Goal: Transaction & Acquisition: Book appointment/travel/reservation

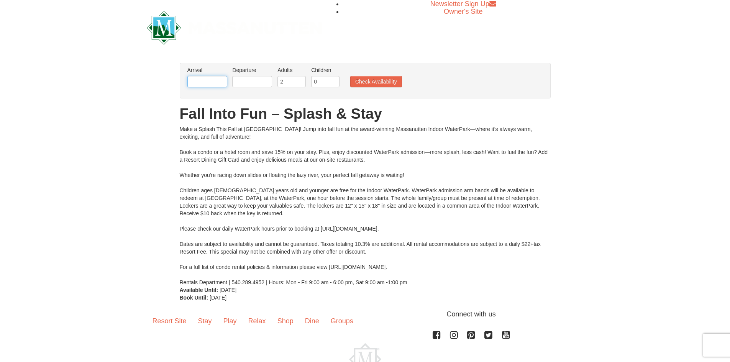
click at [201, 83] on input "text" at bounding box center [207, 82] width 40 height 12
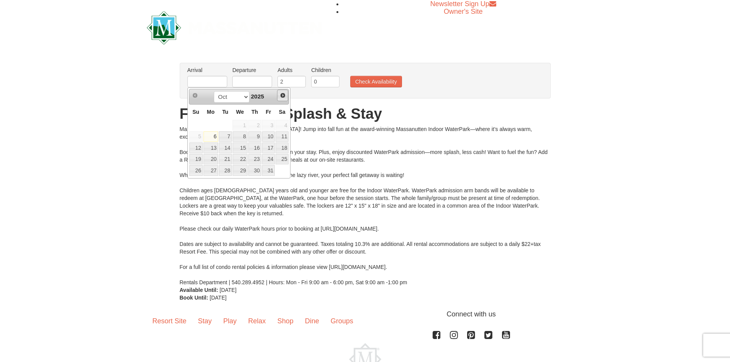
click at [281, 94] on span "Next" at bounding box center [283, 95] width 6 height 6
click at [210, 149] on link "10" at bounding box center [211, 148] width 15 height 11
type input "[DATE]"
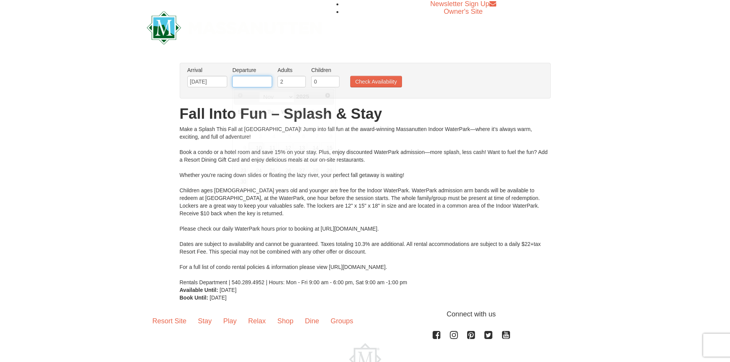
click at [252, 82] on input "text" at bounding box center [252, 82] width 40 height 12
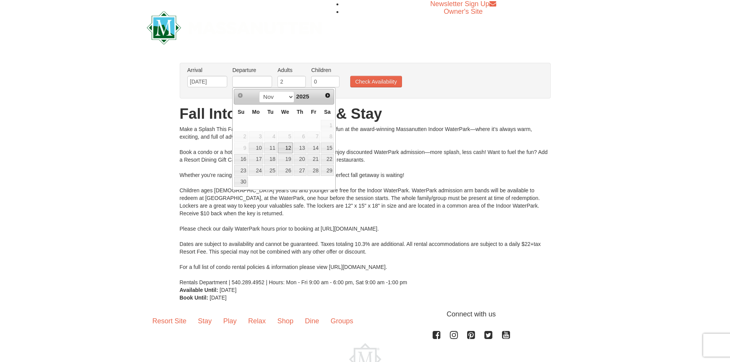
click at [288, 145] on link "12" at bounding box center [285, 148] width 15 height 11
type input "[DATE]"
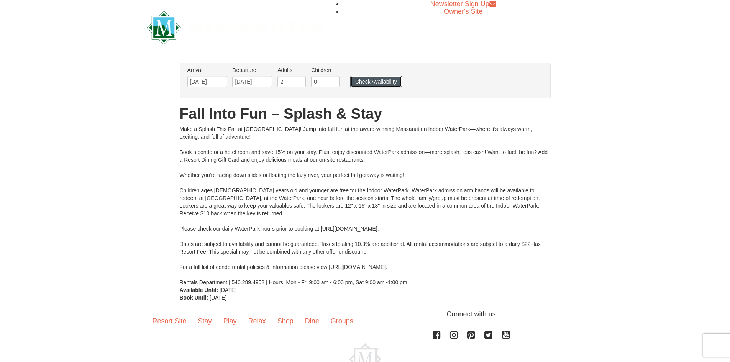
click at [370, 81] on button "Check Availability" at bounding box center [376, 82] width 52 height 12
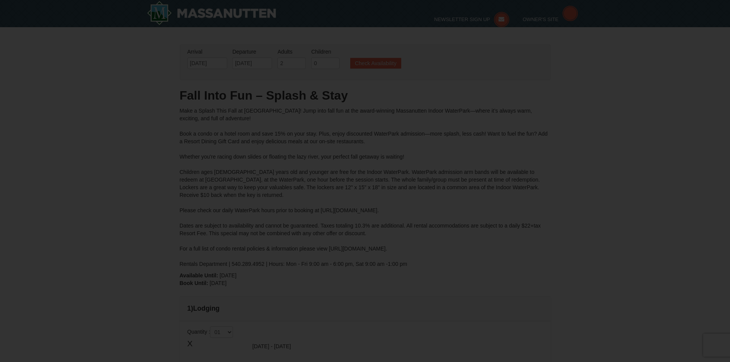
type input "[DATE]"
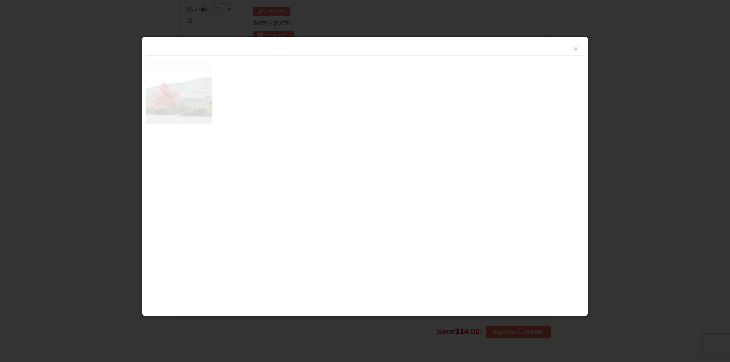
scroll to position [327, 0]
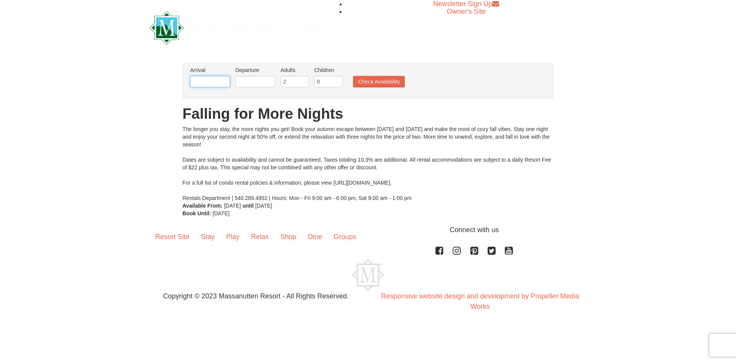
click at [198, 81] on input "text" at bounding box center [210, 82] width 40 height 12
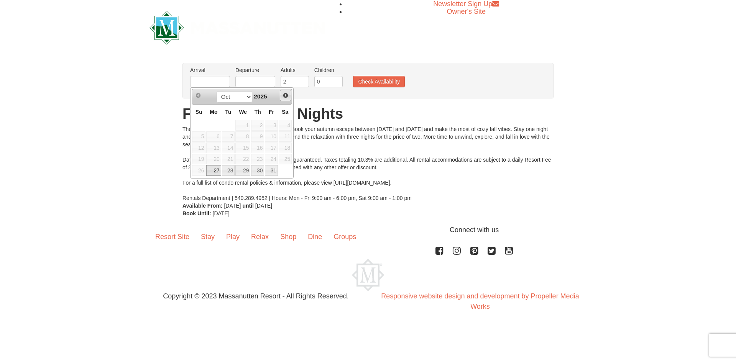
click at [288, 94] on span "Next" at bounding box center [286, 95] width 6 height 6
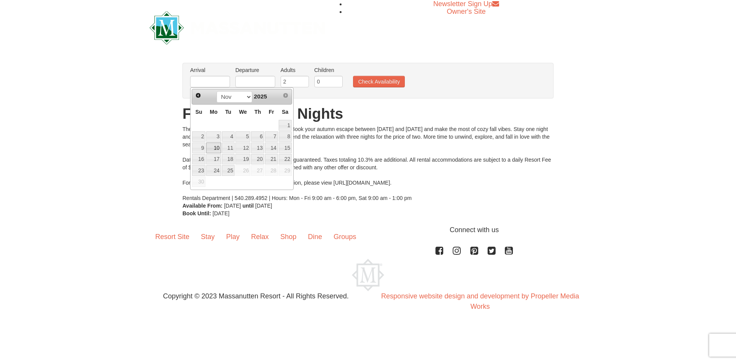
click at [213, 149] on link "10" at bounding box center [213, 148] width 15 height 11
type input "[DATE]"
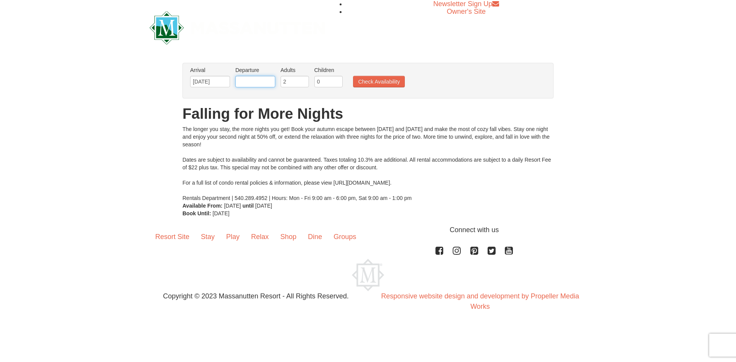
click at [265, 86] on input "text" at bounding box center [255, 82] width 40 height 12
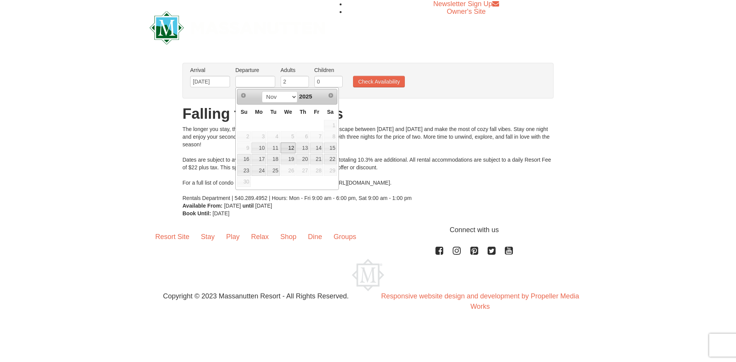
click at [292, 149] on link "12" at bounding box center [288, 148] width 15 height 11
type input "[DATE]"
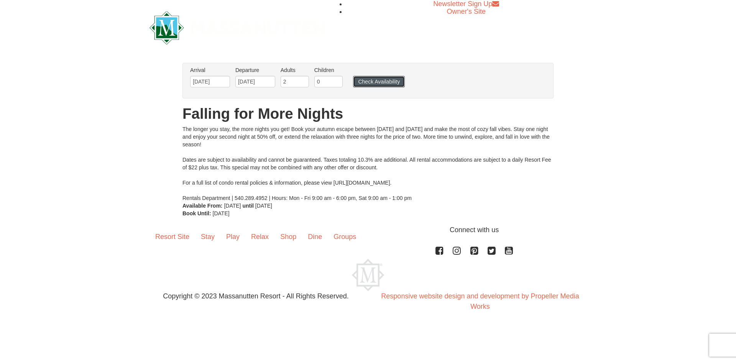
click at [382, 81] on button "Check Availability" at bounding box center [379, 82] width 52 height 12
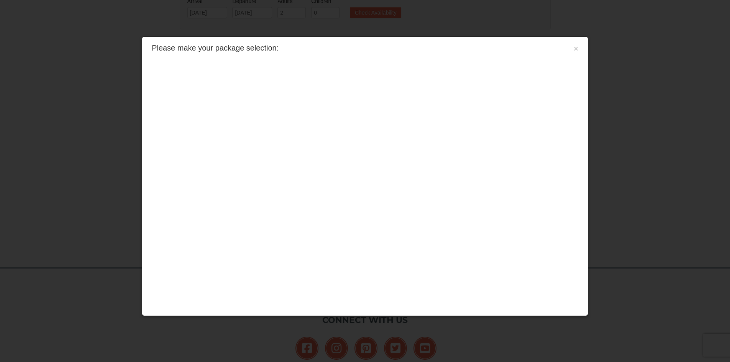
scroll to position [140, 0]
